Goal: Information Seeking & Learning: Learn about a topic

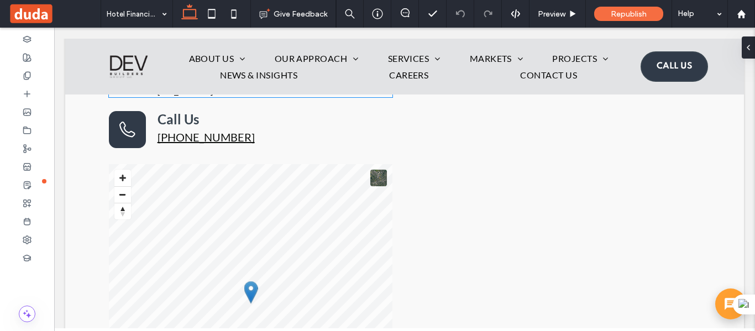
scroll to position [4531, 0]
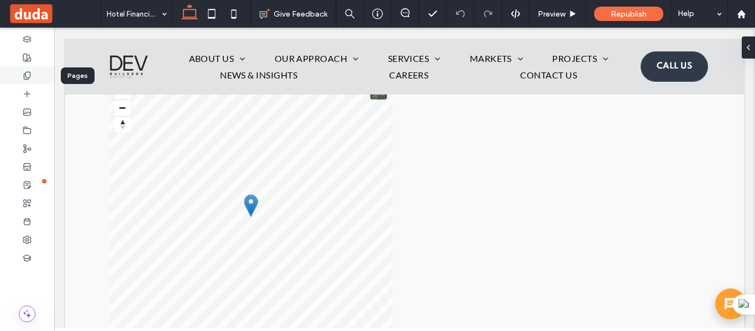
click at [19, 67] on div at bounding box center [27, 75] width 54 height 18
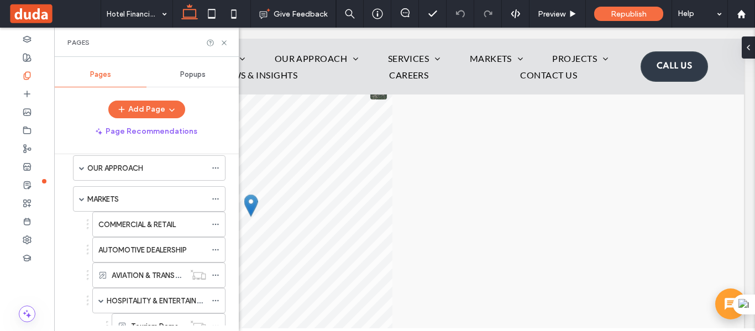
scroll to position [221, 0]
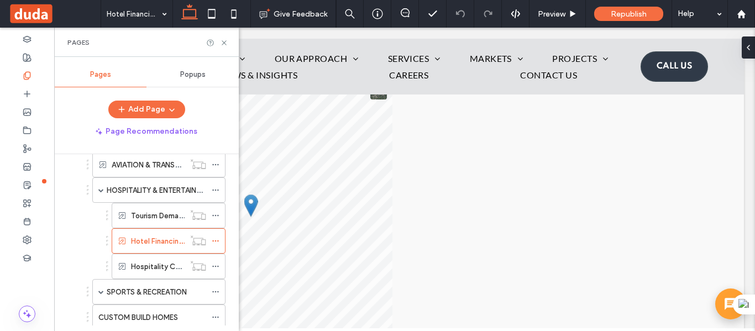
drag, startPoint x: 145, startPoint y: 265, endPoint x: 188, endPoint y: 257, distance: 43.7
click at [145, 265] on label "Hospitality Construction Mistakes to Avoid" at bounding box center [203, 266] width 145 height 19
click at [224, 43] on use at bounding box center [224, 42] width 4 height 4
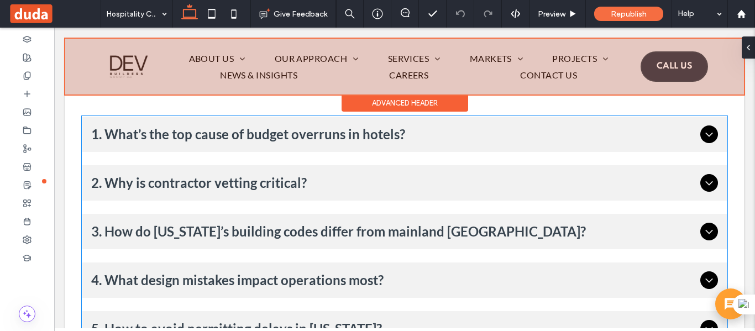
scroll to position [3910, 0]
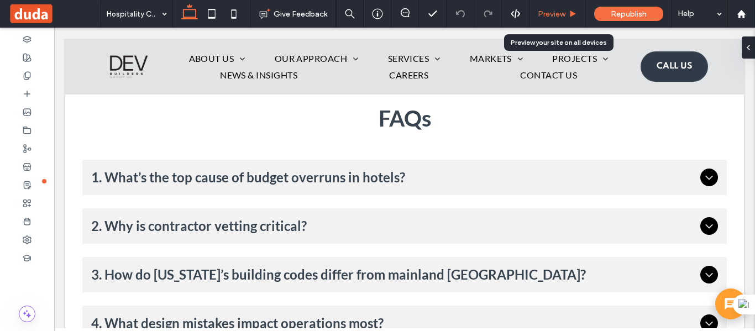
drag, startPoint x: 392, startPoint y: 141, endPoint x: 559, endPoint y: 18, distance: 207.1
click at [559, 18] on span "Preview" at bounding box center [552, 13] width 28 height 9
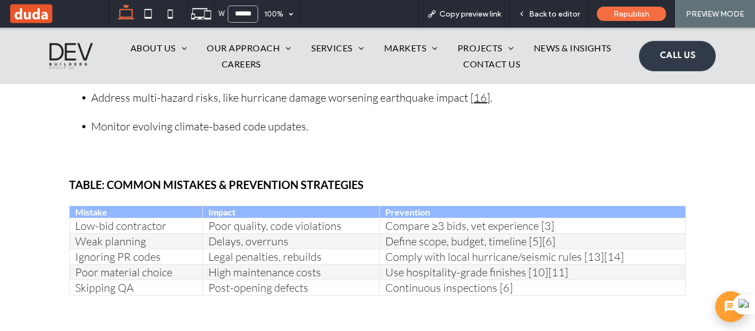
scroll to position [3163, 0]
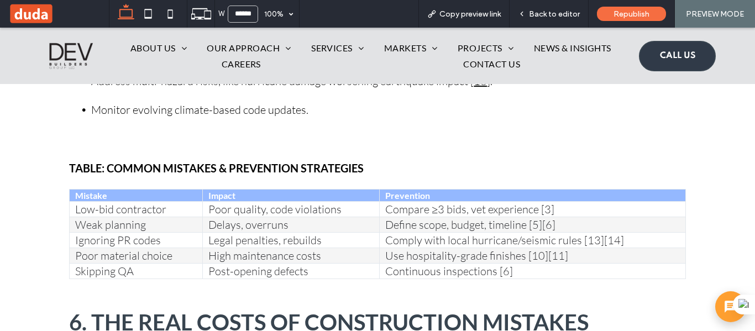
click at [414, 202] on td "Compare ≥3 bids, vet experience [3]" at bounding box center [533, 209] width 306 height 15
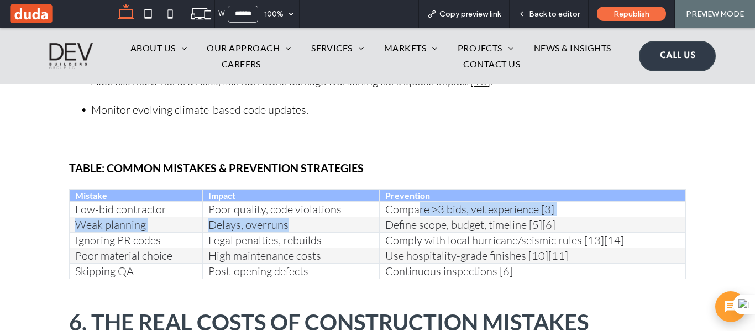
drag, startPoint x: 414, startPoint y: 202, endPoint x: 328, endPoint y: 206, distance: 86.3
click at [328, 206] on tbody "Mistake Impact Prevention Low-bid contractor Poor quality, code violations Comp…" at bounding box center [378, 235] width 616 height 90
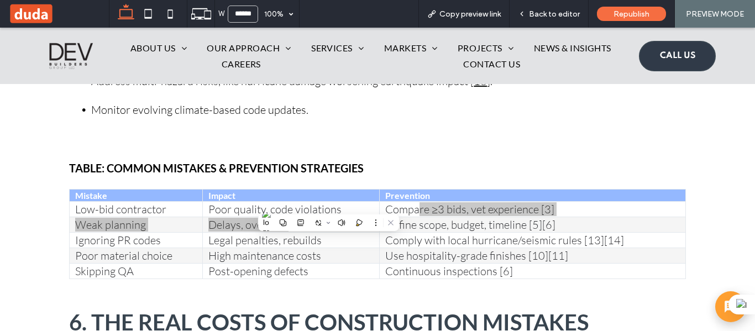
click at [337, 223] on button at bounding box center [341, 223] width 14 height 14
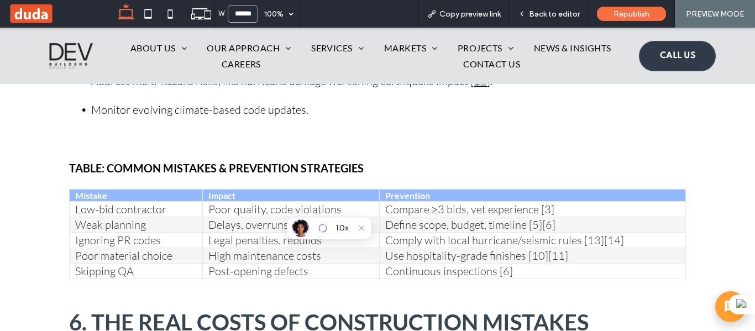
click at [453, 264] on td "Continuous inspections [6]" at bounding box center [533, 271] width 306 height 15
click at [360, 227] on icon at bounding box center [362, 228] width 8 height 8
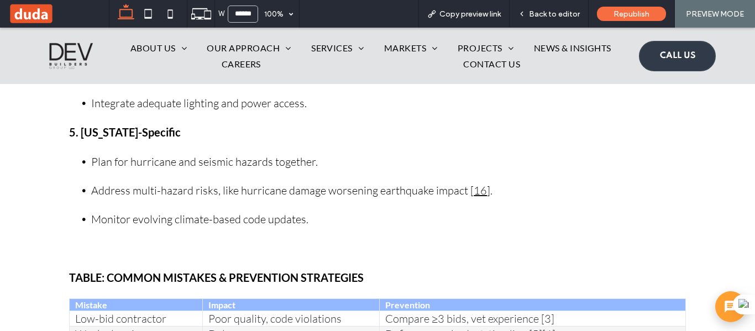
scroll to position [3052, 0]
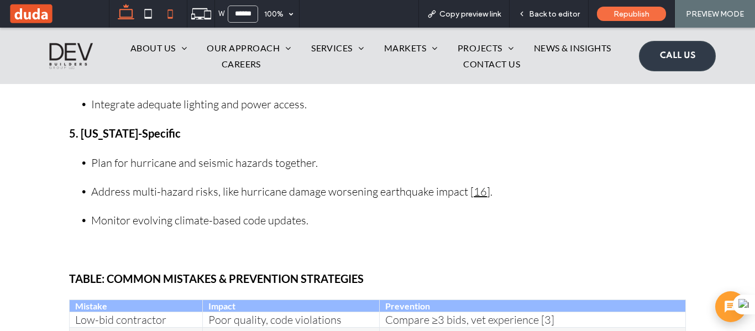
click at [170, 11] on icon at bounding box center [170, 14] width 22 height 22
type input "*****"
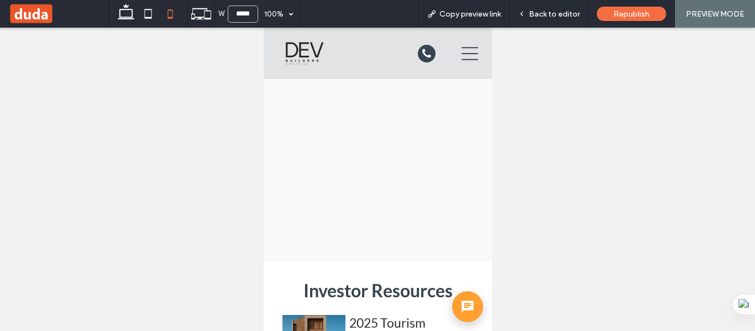
scroll to position [6757, 0]
